Goal: Task Accomplishment & Management: Use online tool/utility

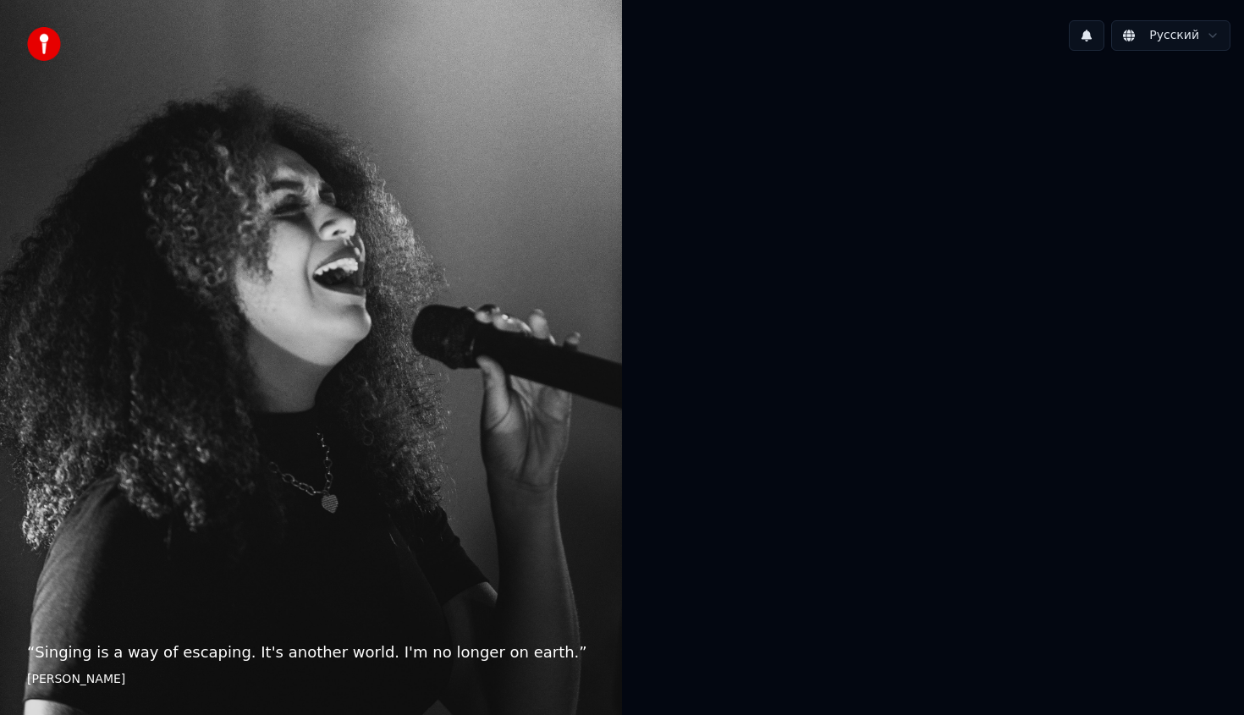
click at [740, 309] on div at bounding box center [933, 355] width 622 height 583
click at [48, 49] on img at bounding box center [44, 44] width 34 height 34
click at [1097, 32] on button at bounding box center [1087, 35] width 36 height 30
click at [1085, 37] on button at bounding box center [1087, 35] width 36 height 30
click at [41, 44] on img at bounding box center [44, 44] width 34 height 34
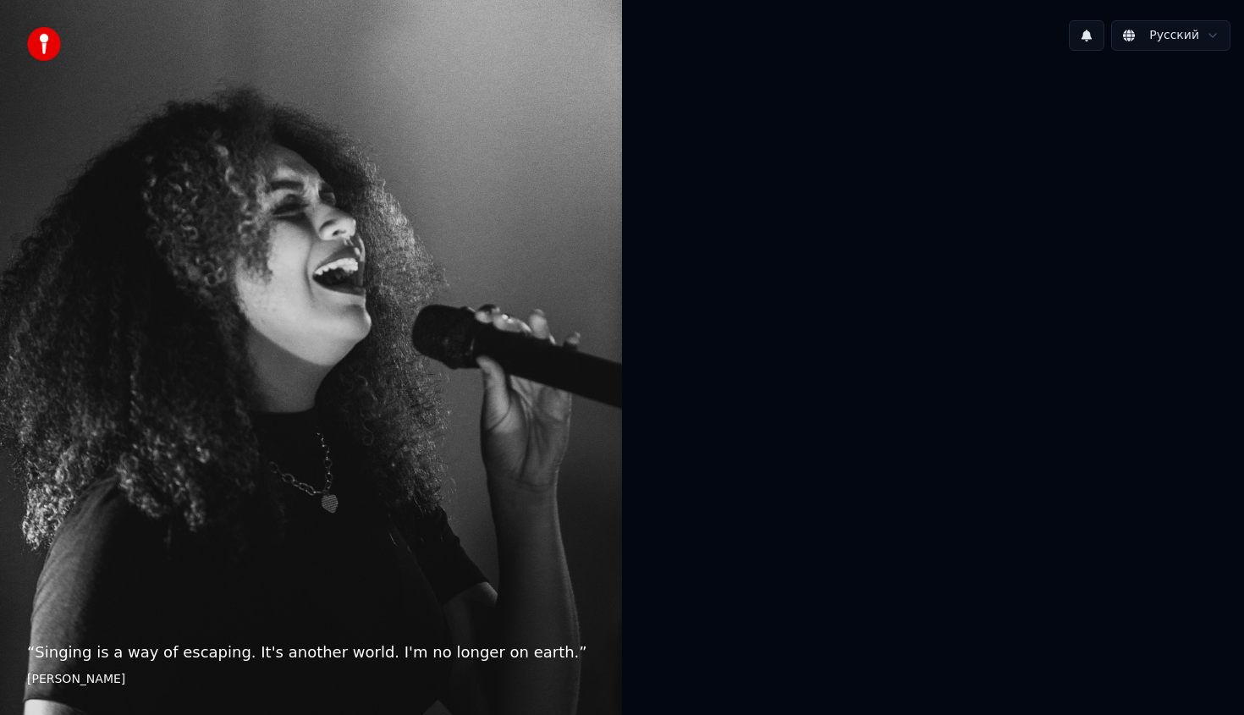
click at [39, 25] on div "“ Singing is a way of escaping. It's another world. I'm no longer on earth. ” E…" at bounding box center [311, 357] width 622 height 715
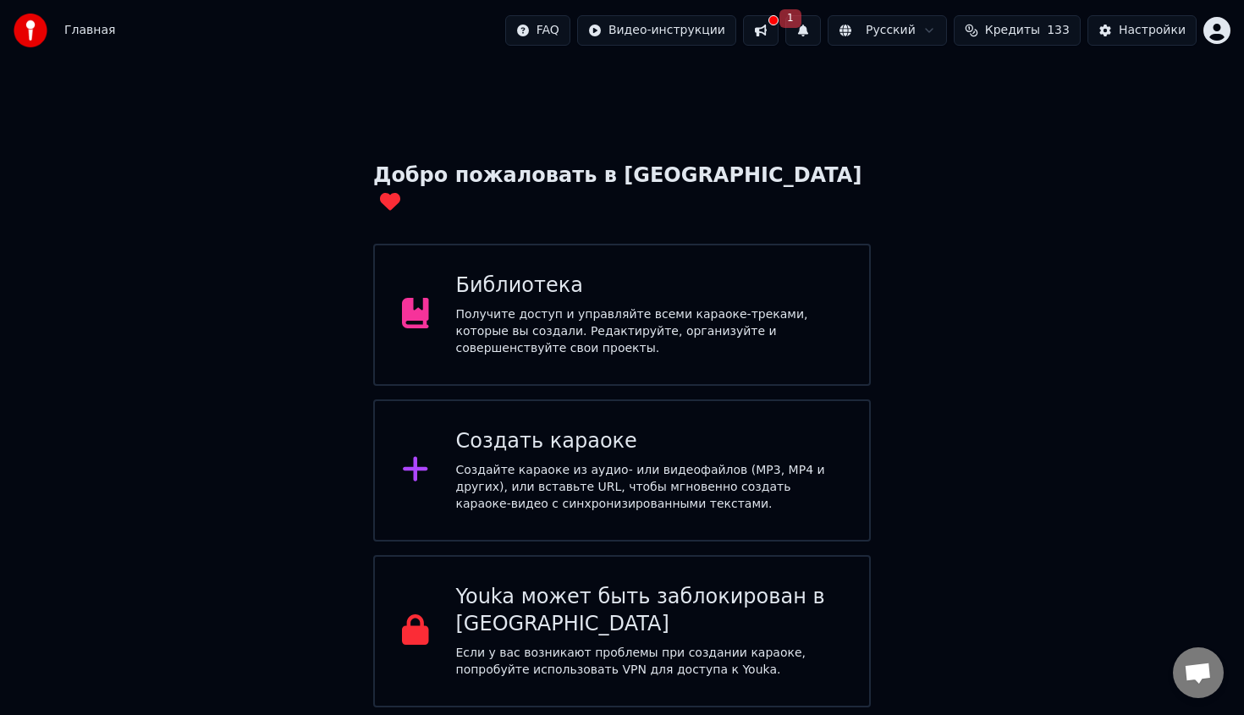
click at [750, 462] on div "Создайте караоке из аудио- или видеофайлов (MP3, MP4 и других), или вставьте UR…" at bounding box center [649, 487] width 387 height 51
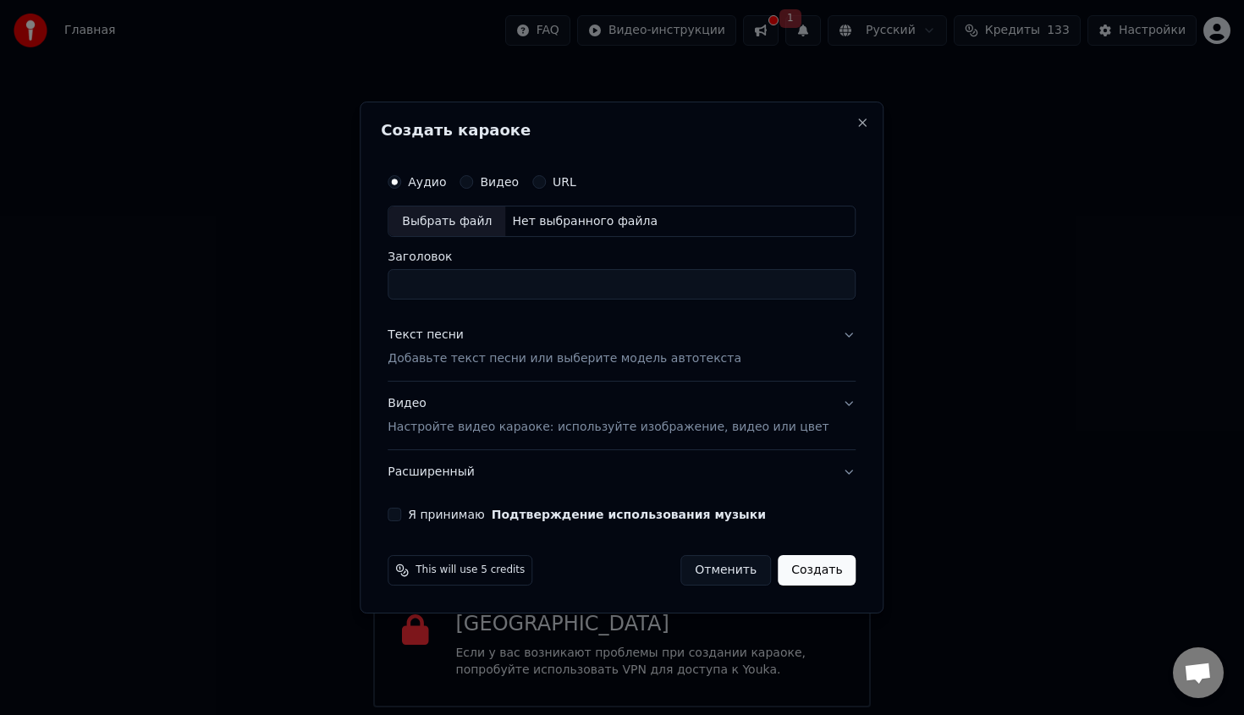
click at [451, 203] on div "Аудио Видео URL Выбрать файл Нет выбранного файла" at bounding box center [622, 201] width 468 height 73
click at [446, 226] on div "Выбрать файл" at bounding box center [446, 222] width 117 height 30
click at [493, 221] on div "Выбрать файл" at bounding box center [446, 222] width 117 height 30
click at [731, 335] on button "Текст песни Добавьте текст песни или выберите модель автотекста" at bounding box center [622, 348] width 468 height 68
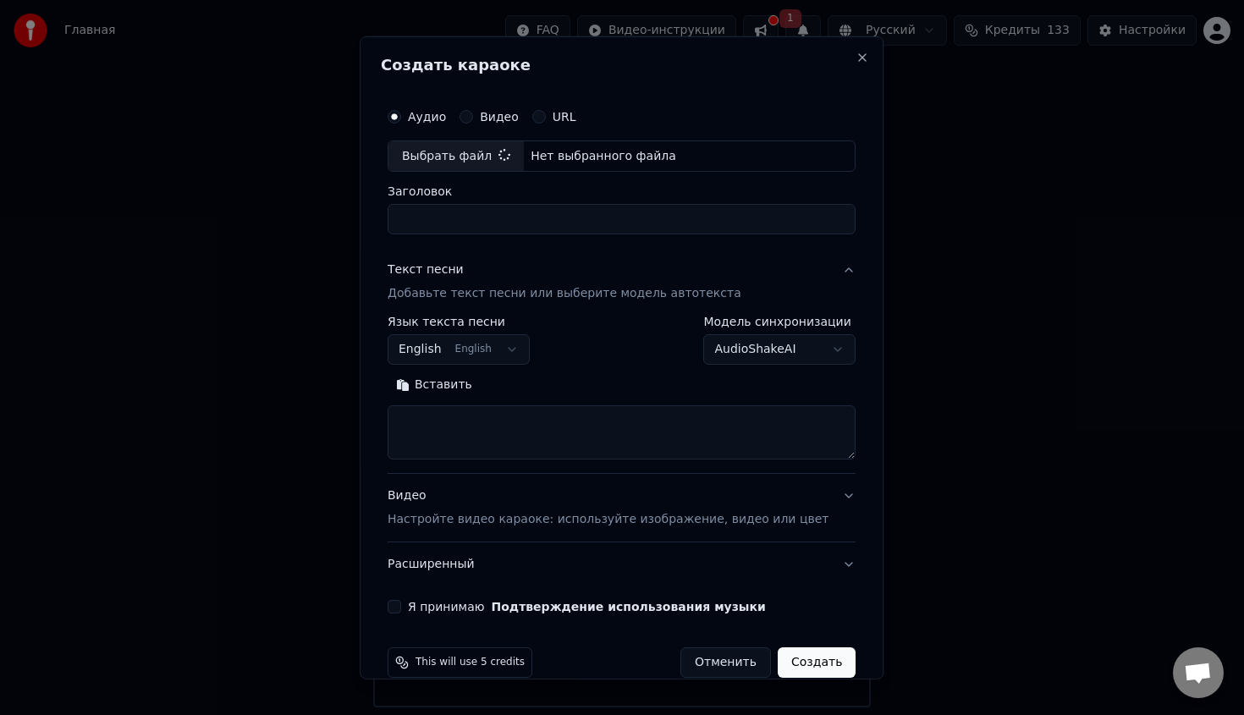
click at [508, 362] on body "Главная FAQ Видео-инструкции 1 Русский Кредиты 133 Настройки Добро пожаловать в…" at bounding box center [622, 354] width 1244 height 708
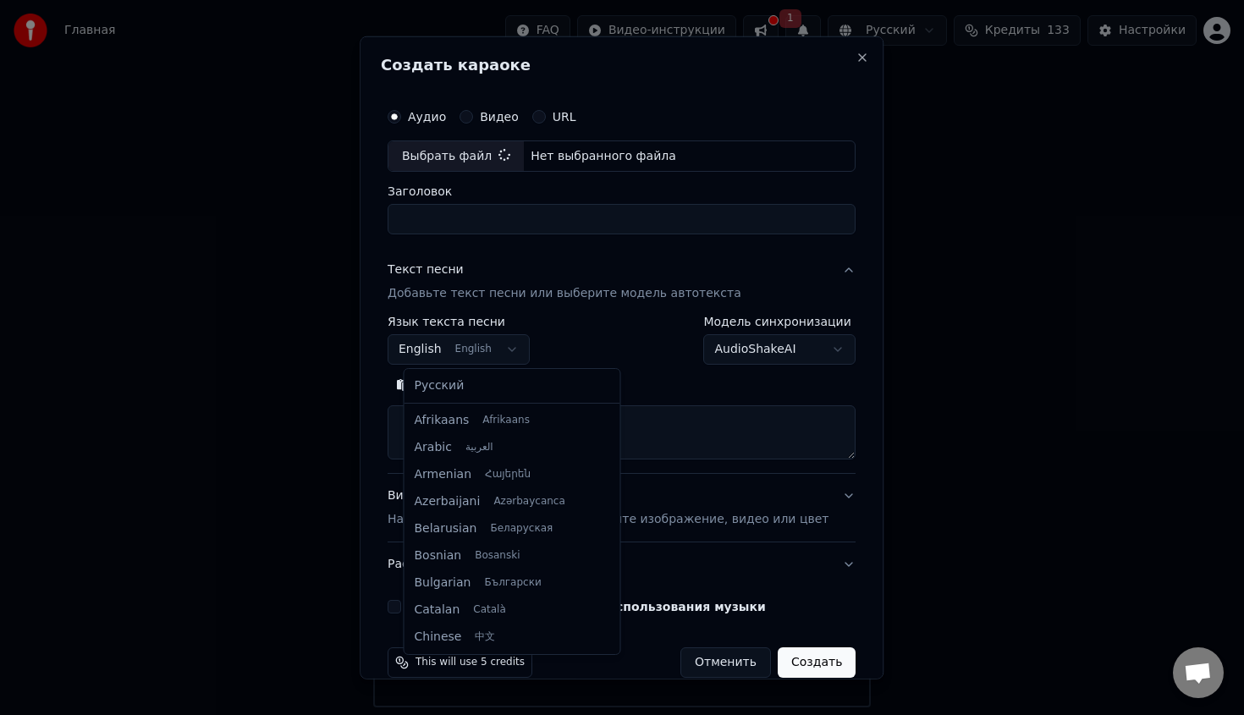
scroll to position [135, 0]
select select "**"
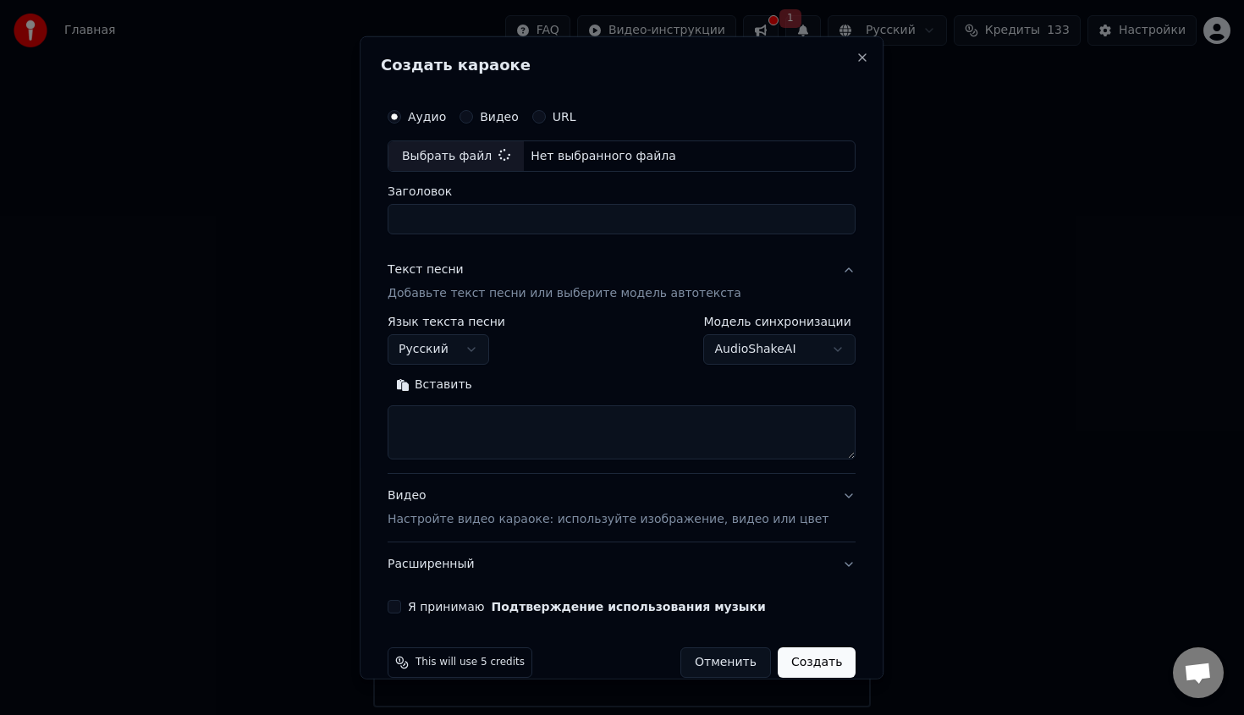
click at [510, 435] on textarea at bounding box center [622, 432] width 468 height 54
paste textarea "**********"
type textarea "**********"
type input "**********"
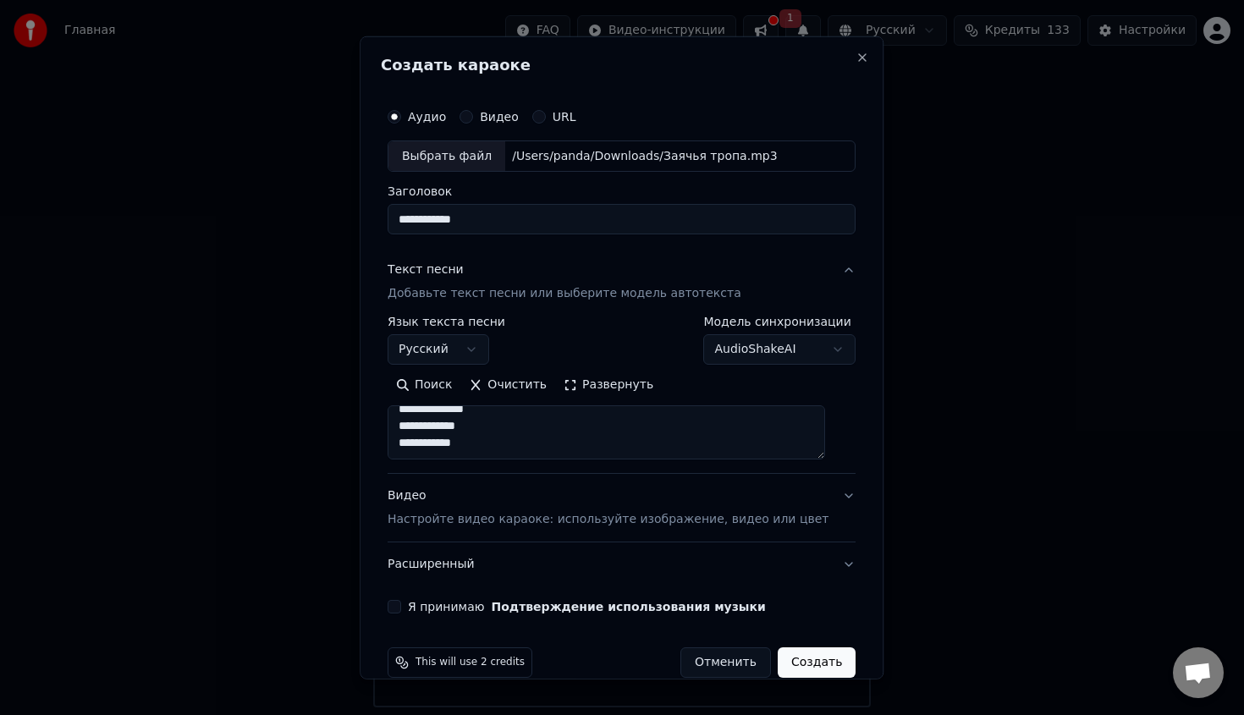
scroll to position [26, 0]
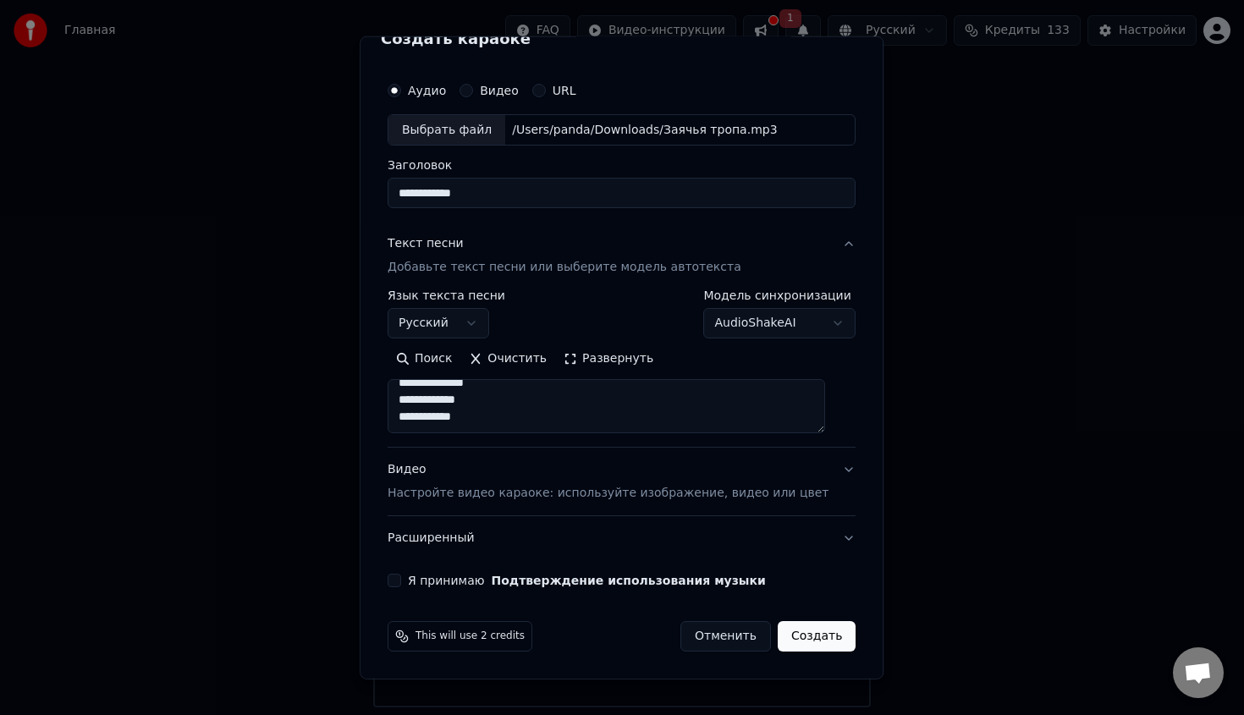
type textarea "**********"
click at [625, 480] on div "Видео Настройте видео караоке: используйте изображение, видео или цвет" at bounding box center [608, 481] width 441 height 41
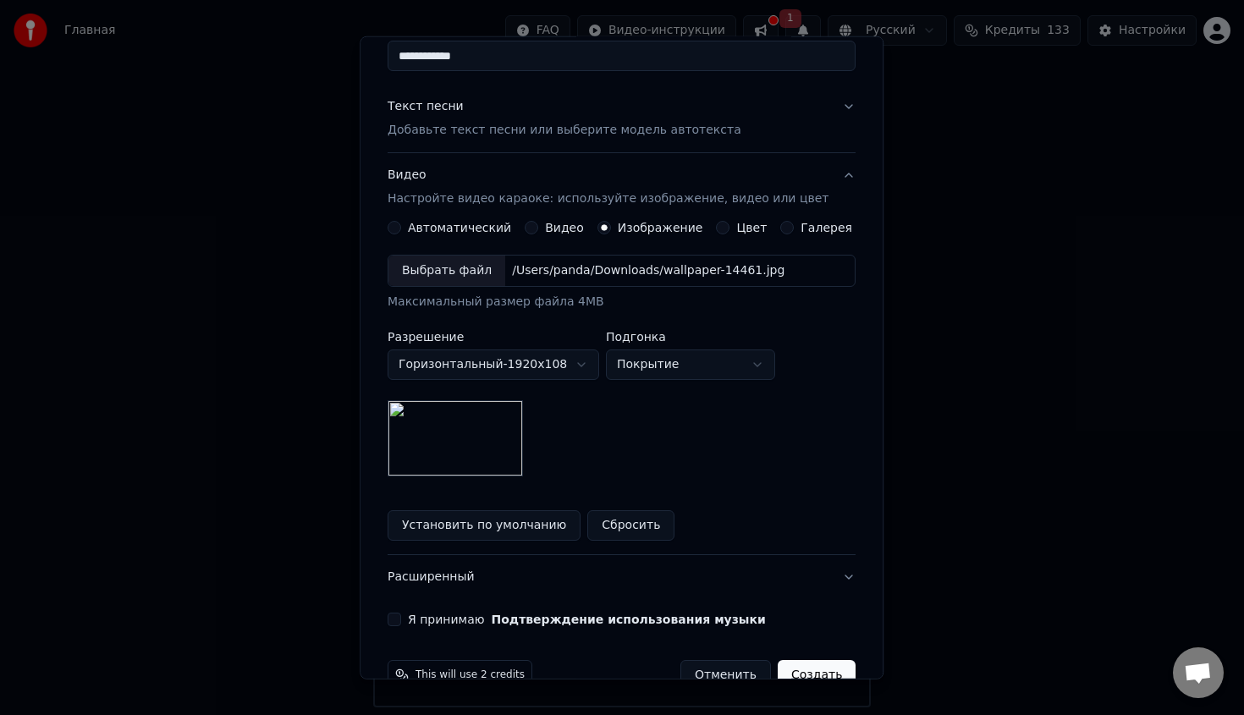
scroll to position [182, 0]
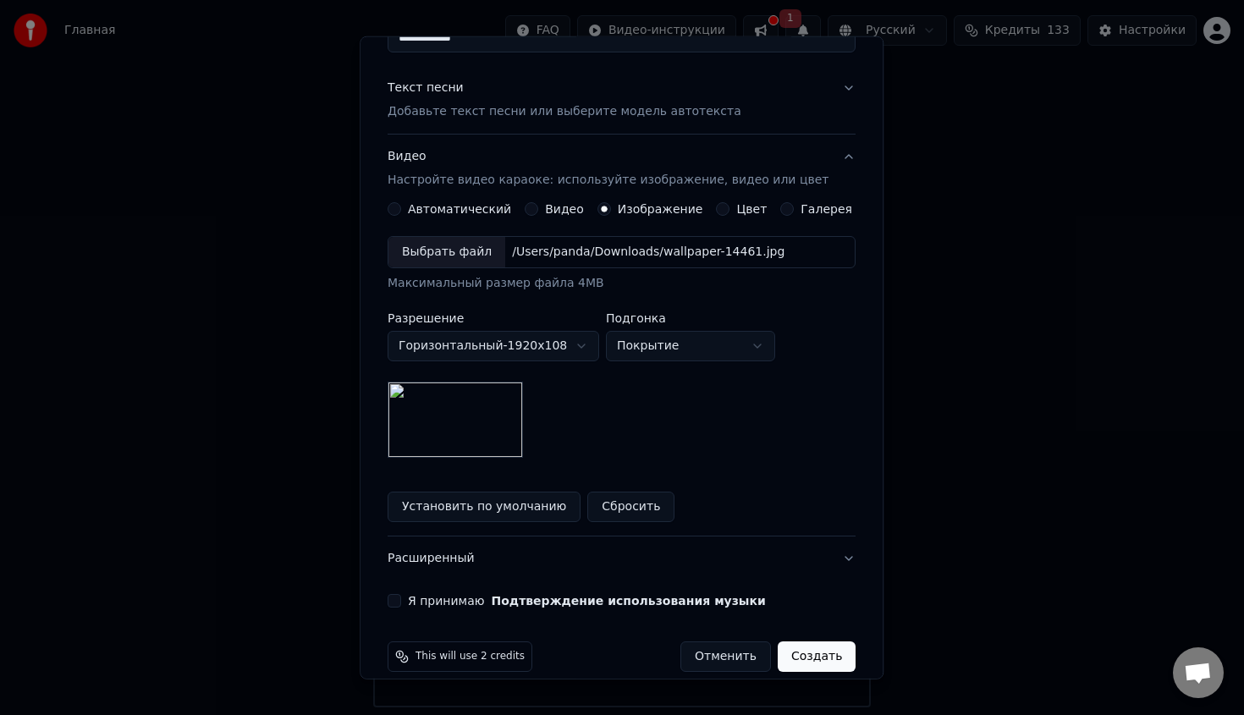
click at [401, 600] on button "Я принимаю Подтверждение использования музыки" at bounding box center [395, 601] width 14 height 14
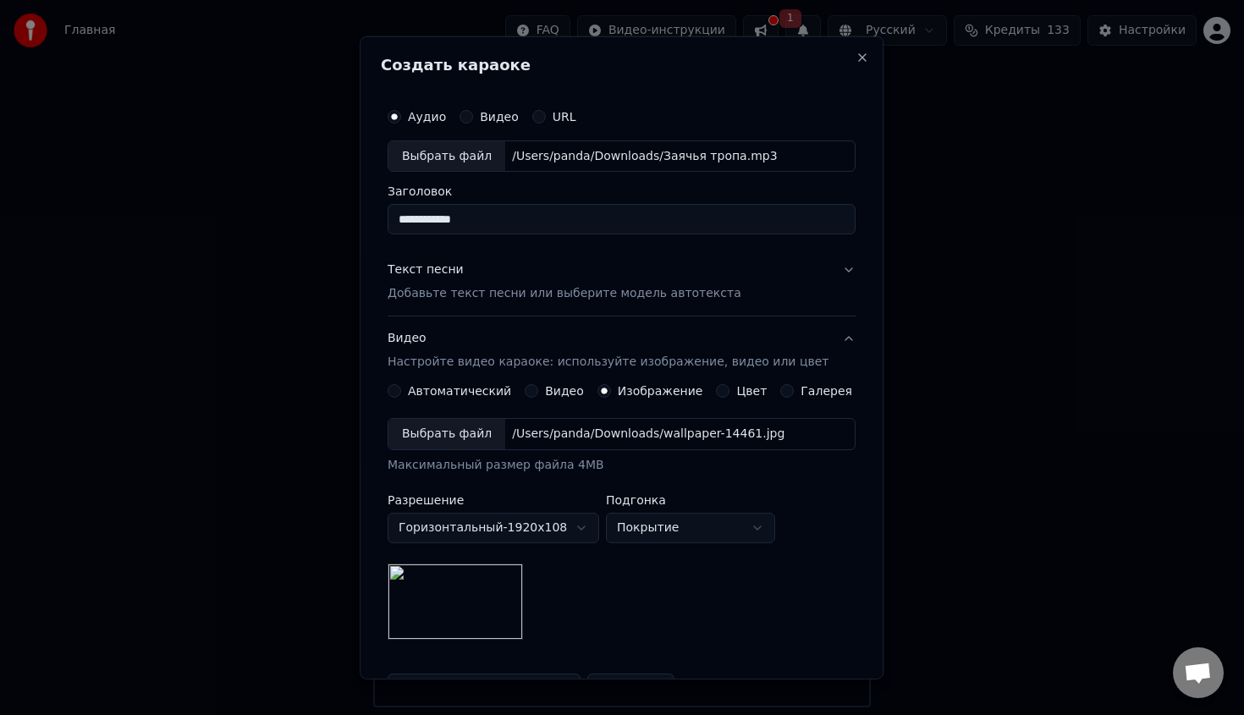
scroll to position [25, 0]
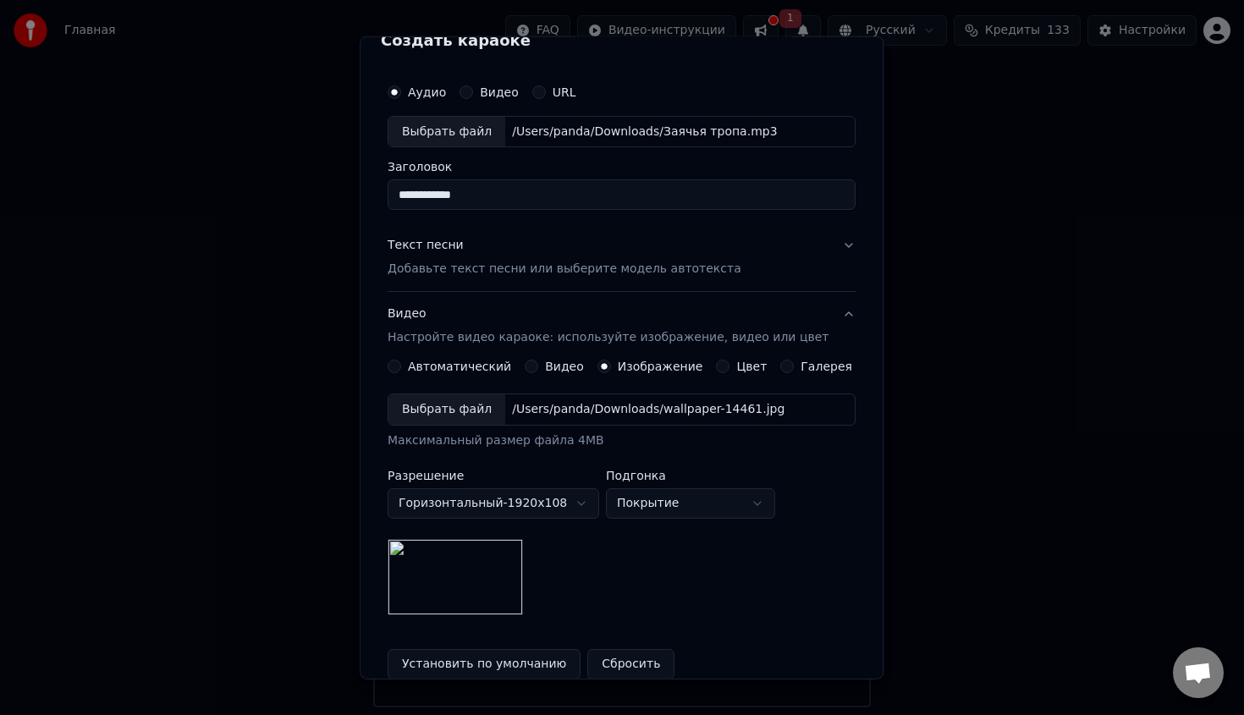
click at [525, 260] on div "Текст песни Добавьте текст песни или выберите модель автотекста" at bounding box center [565, 257] width 354 height 41
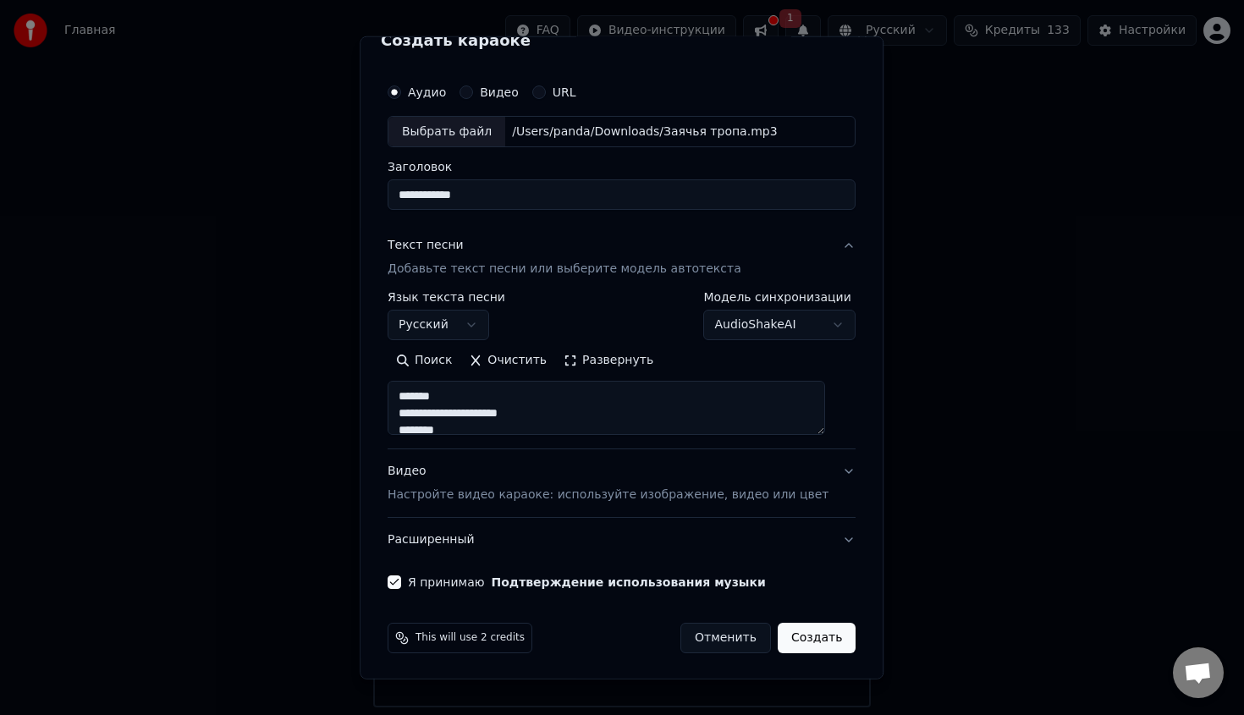
scroll to position [26, 0]
click at [809, 642] on button "Создать" at bounding box center [817, 636] width 78 height 30
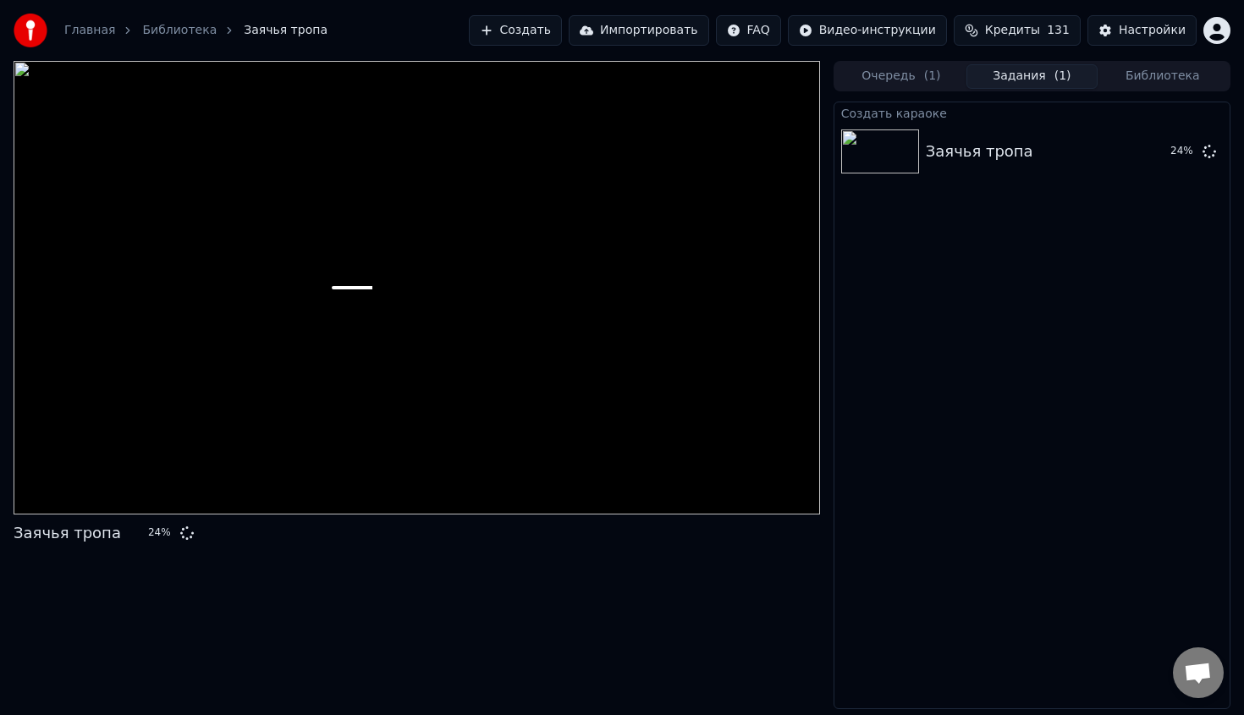
click at [1018, 35] on span "Кредиты" at bounding box center [1012, 30] width 55 height 17
click at [1036, 32] on span "Кредиты" at bounding box center [1012, 30] width 55 height 17
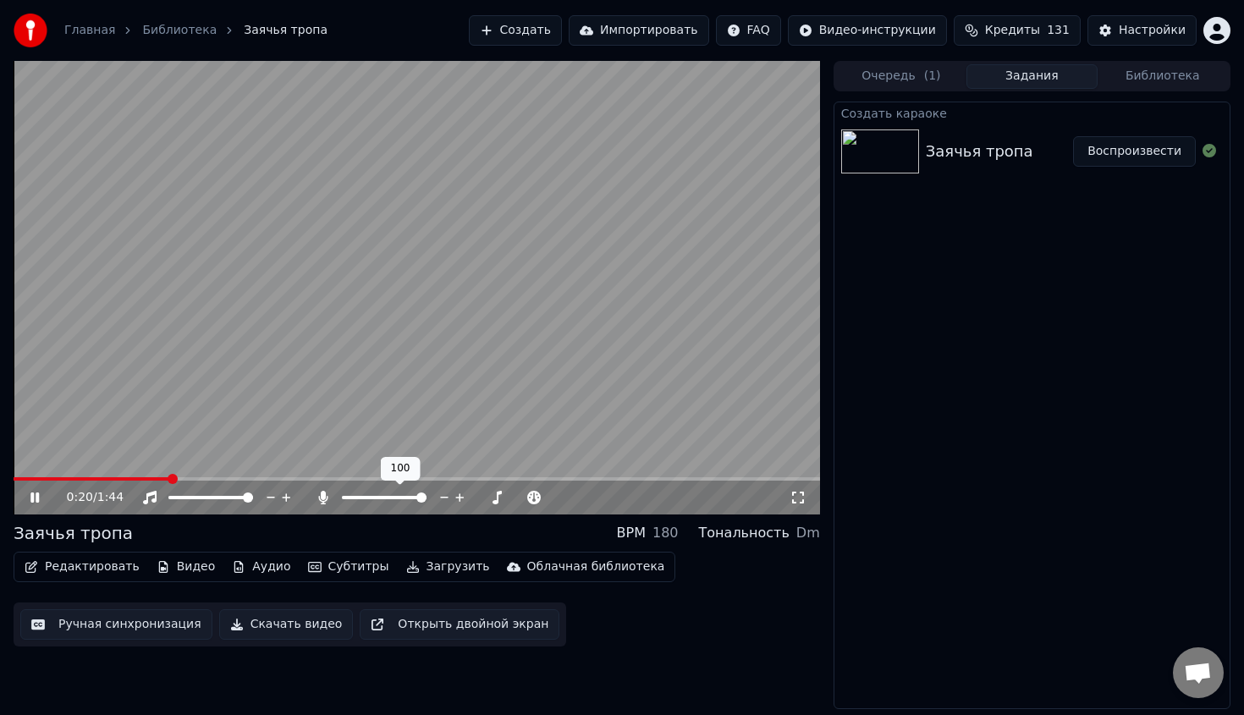
click at [449, 505] on div at bounding box center [400, 497] width 136 height 17
click at [342, 503] on span at bounding box center [347, 498] width 10 height 10
click at [35, 500] on icon at bounding box center [47, 498] width 40 height 14
click at [103, 570] on button "Редактировать" at bounding box center [82, 567] width 129 height 24
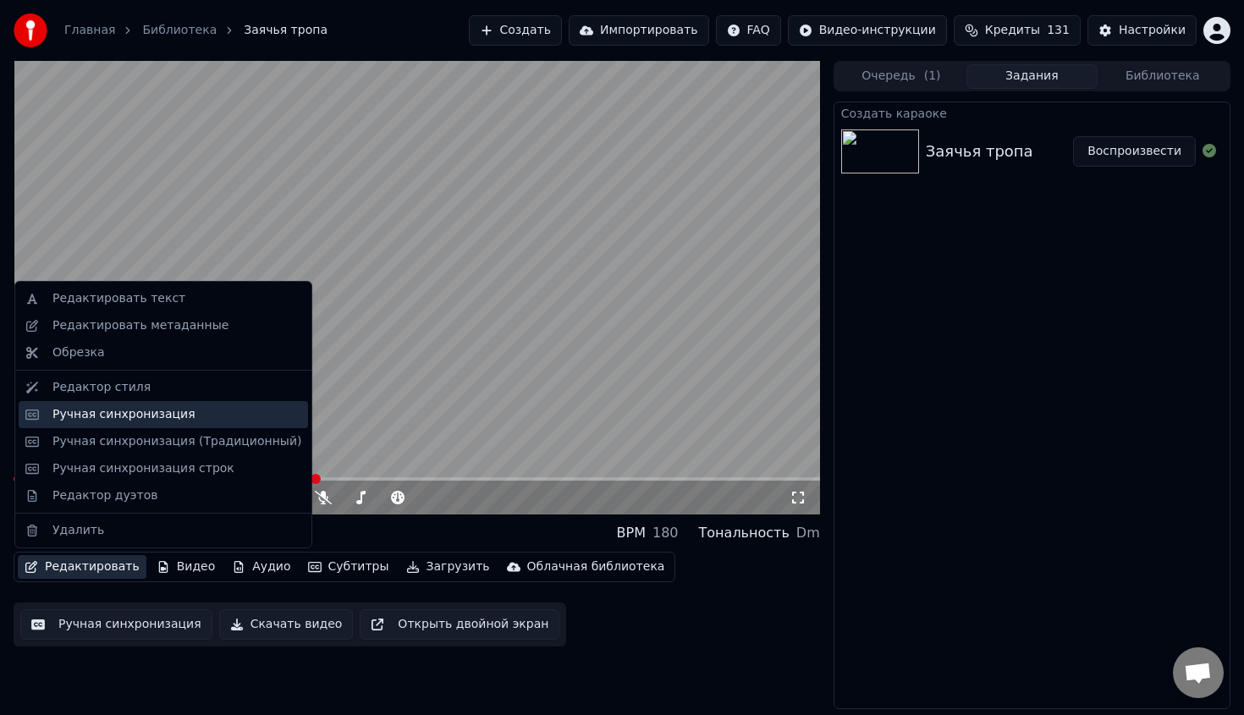
click at [77, 421] on div "Ручная синхронизация" at bounding box center [123, 414] width 143 height 17
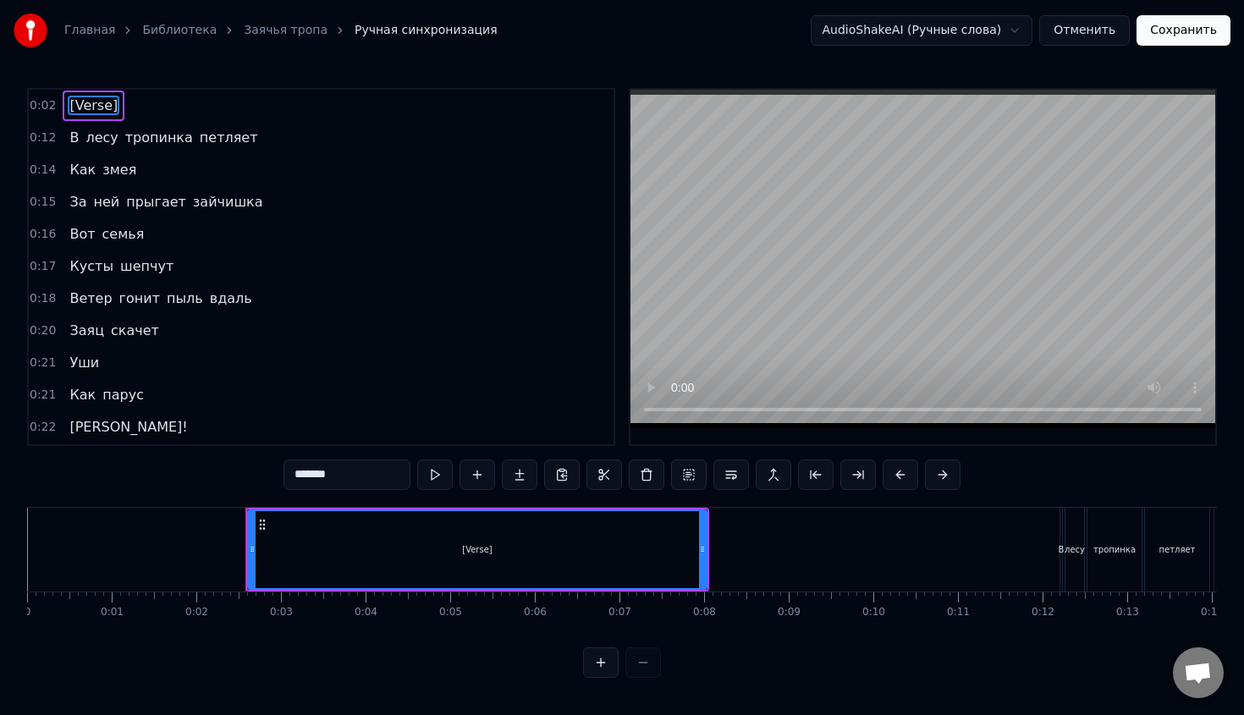
click at [1196, 36] on button "Сохранить" at bounding box center [1184, 30] width 94 height 30
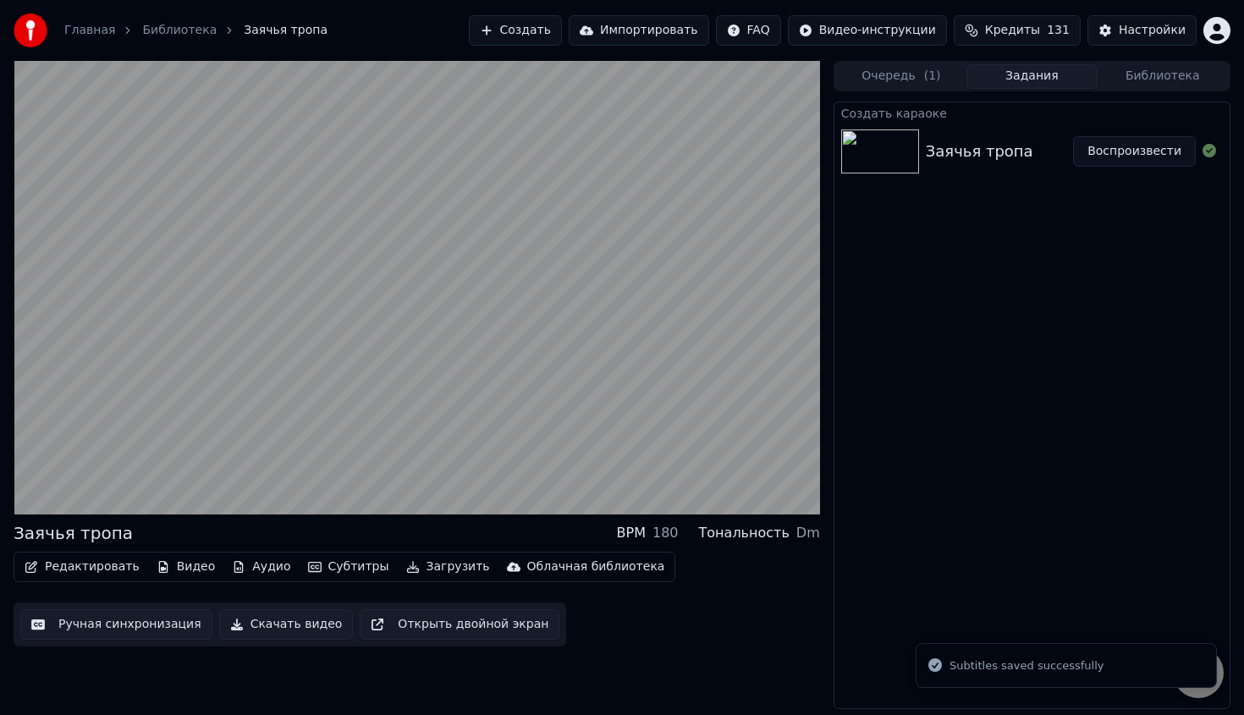
click at [1043, 137] on div "Заячья тропа Воспроизвести" at bounding box center [1032, 152] width 395 height 58
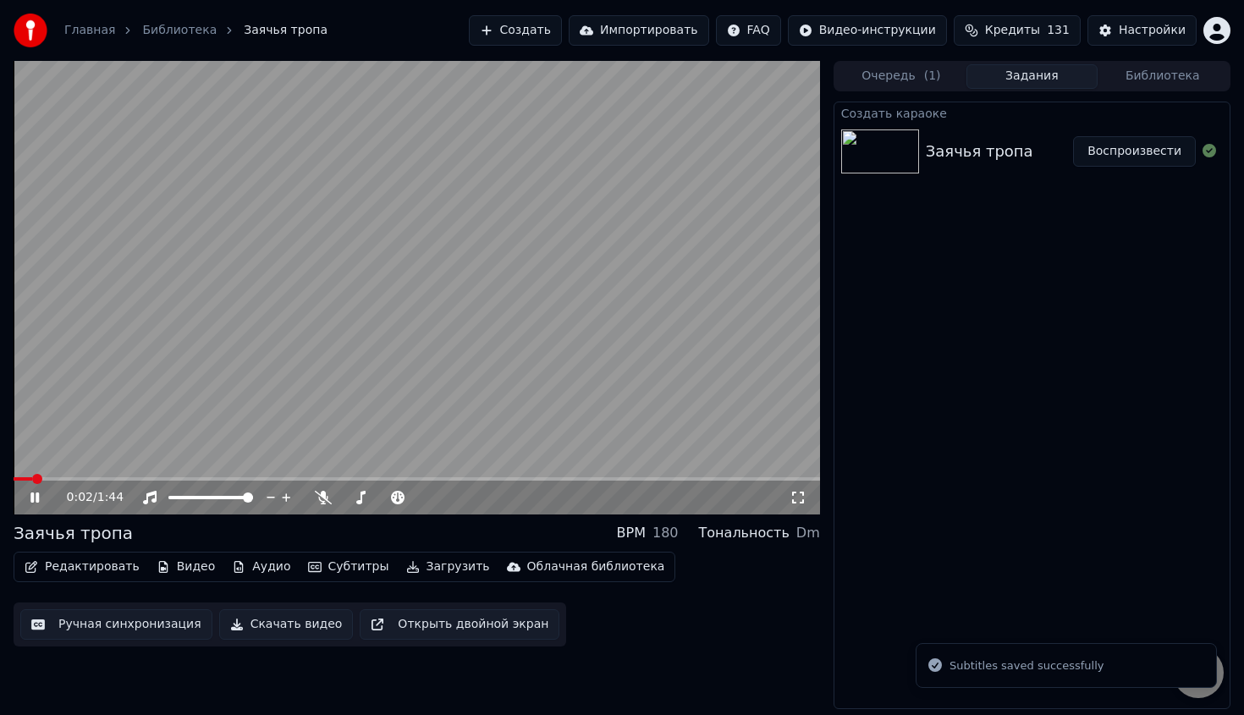
click at [452, 568] on button "Загрузить" at bounding box center [447, 567] width 97 height 24
click at [288, 460] on video at bounding box center [417, 288] width 807 height 454
click at [323, 411] on video at bounding box center [417, 288] width 807 height 454
click at [323, 415] on video at bounding box center [417, 288] width 807 height 454
click at [446, 568] on button "Загрузить" at bounding box center [447, 567] width 97 height 24
